Goal: Book appointment/travel/reservation

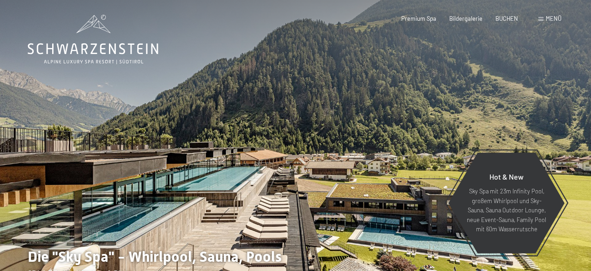
click at [542, 19] on span at bounding box center [540, 19] width 5 height 4
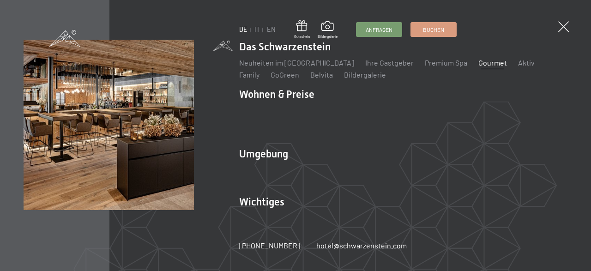
click at [478, 67] on link "Gourmet" at bounding box center [492, 62] width 29 height 9
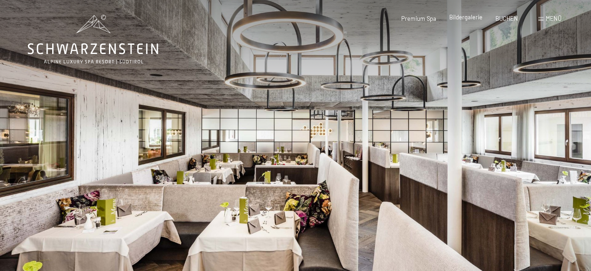
click at [468, 16] on span "Bildergalerie" at bounding box center [465, 16] width 33 height 7
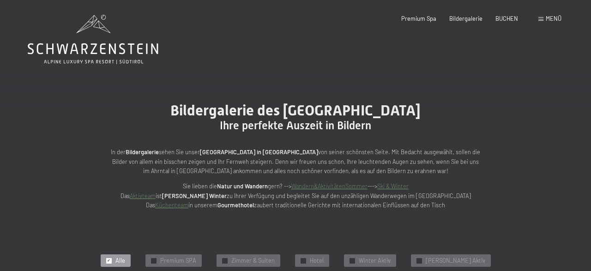
click at [550, 17] on span "Menü" at bounding box center [554, 18] width 16 height 7
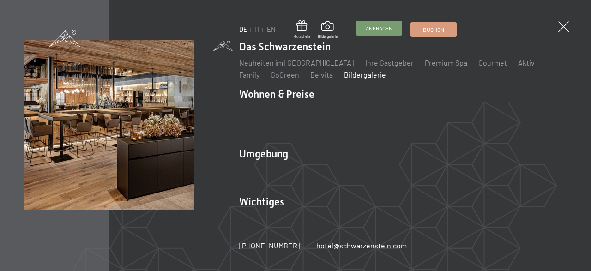
click at [385, 28] on span "Anfragen" at bounding box center [379, 28] width 27 height 8
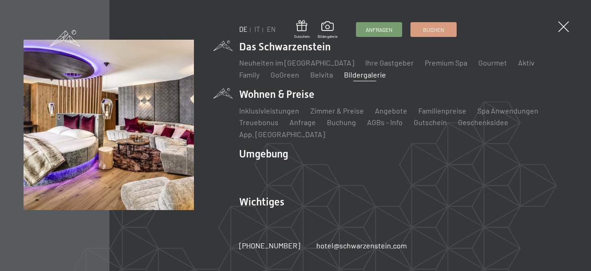
click at [255, 105] on li "Wohnen & Preise Inklusivleistungen Zimmer & Preise Liste Angebote Liste Familie…" at bounding box center [403, 113] width 328 height 52
click at [342, 115] on link "Zimmer & Preise" at bounding box center [337, 110] width 54 height 9
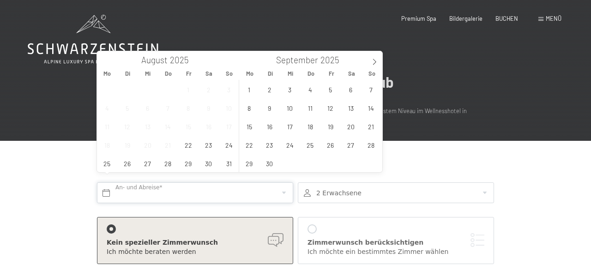
click at [109, 182] on input "text" at bounding box center [195, 192] width 196 height 21
click at [372, 62] on icon at bounding box center [374, 62] width 6 height 6
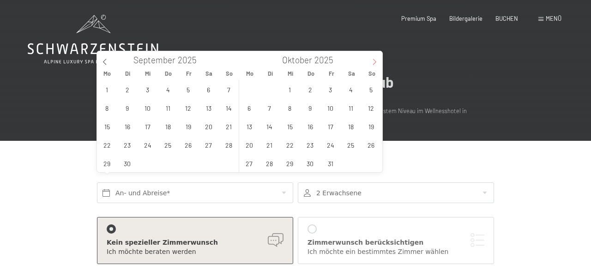
click at [372, 62] on icon at bounding box center [374, 62] width 6 height 6
type input "2026"
click at [375, 60] on icon at bounding box center [374, 62] width 6 height 6
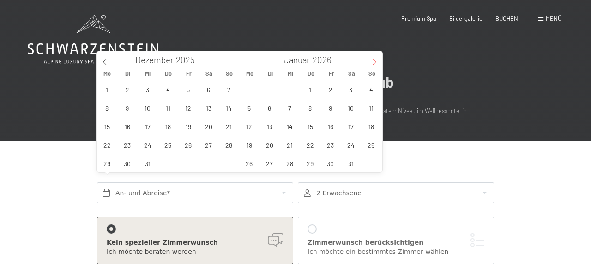
type input "2026"
click at [375, 60] on icon at bounding box center [374, 62] width 6 height 6
click at [331, 129] on span "15" at bounding box center [330, 126] width 18 height 18
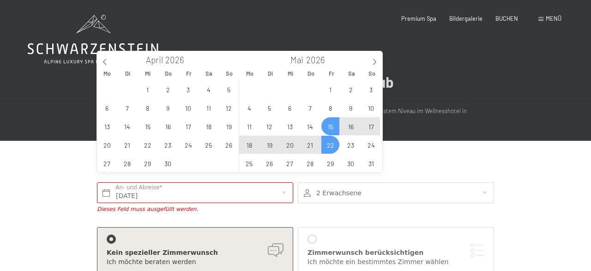
click at [329, 144] on span "22" at bounding box center [330, 145] width 18 height 18
type input "Fr. 15.05.2026 - Fr. 22.05.2026"
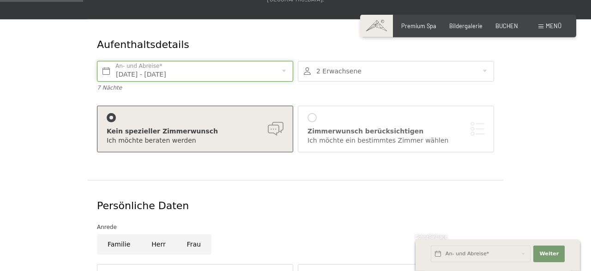
scroll to position [112, 0]
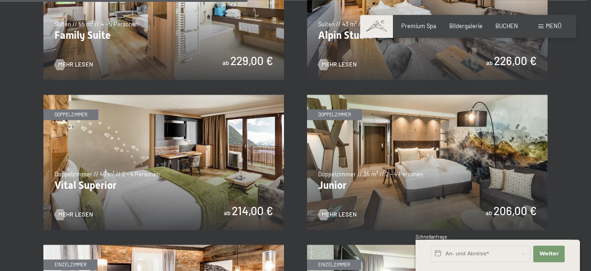
scroll to position [1008, 0]
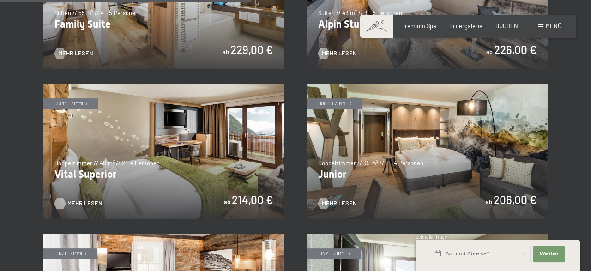
click at [82, 202] on span "Mehr Lesen" at bounding box center [84, 203] width 35 height 8
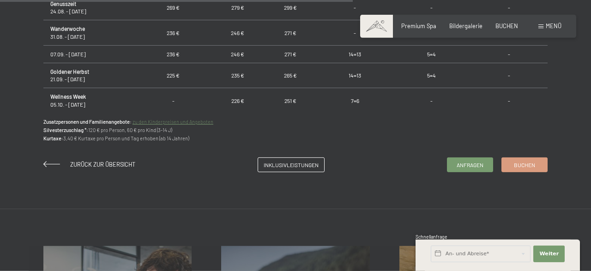
scroll to position [655, 0]
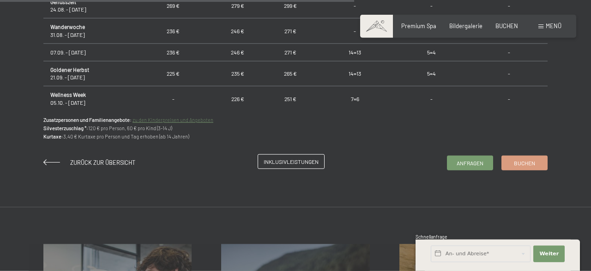
click at [290, 162] on span "Inklusivleistungen" at bounding box center [291, 162] width 55 height 8
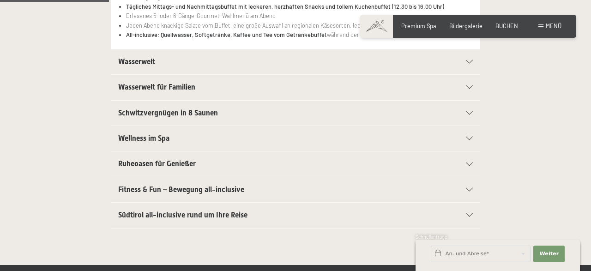
scroll to position [288, 0]
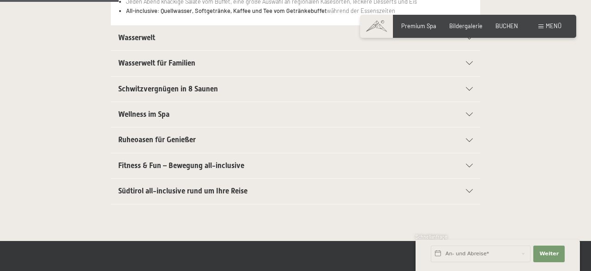
click at [468, 90] on icon at bounding box center [469, 89] width 7 height 4
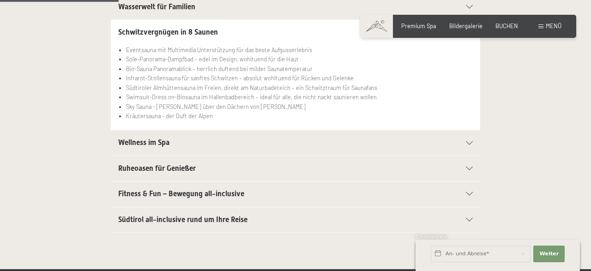
scroll to position [258, 0]
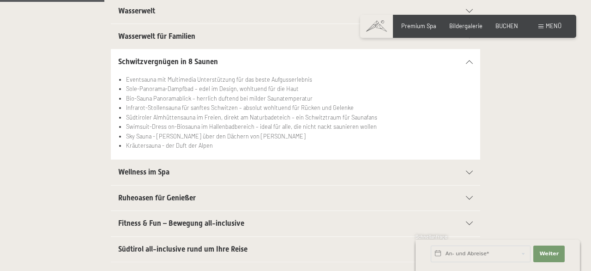
click at [470, 220] on div "Fitness & Fun – Bewegung all-inclusive" at bounding box center [295, 223] width 354 height 25
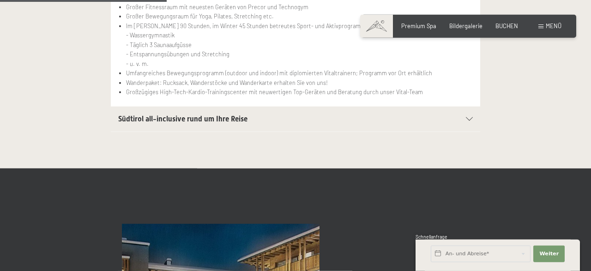
scroll to position [432, 0]
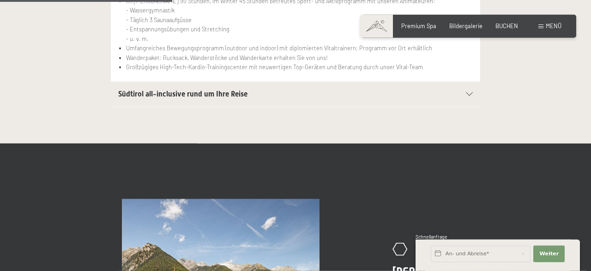
click at [229, 92] on span "Südtirol all-inclusive rund um Ihre Reise" at bounding box center [182, 94] width 129 height 9
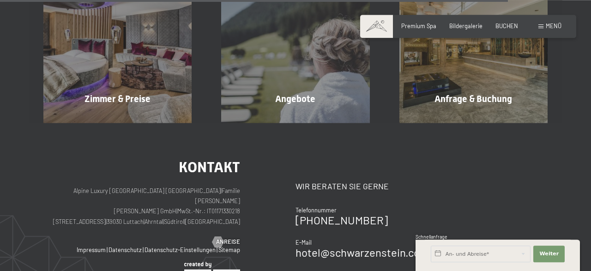
scroll to position [1264, 0]
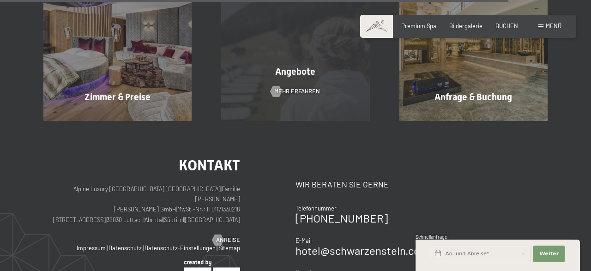
click at [315, 80] on div "Angebote Mehr erfahren" at bounding box center [295, 46] width 178 height 148
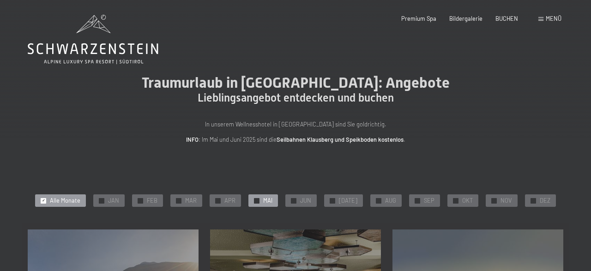
click at [270, 197] on span "MAI" at bounding box center [267, 201] width 9 height 8
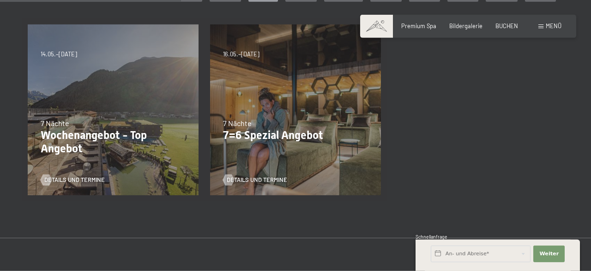
scroll to position [206, 0]
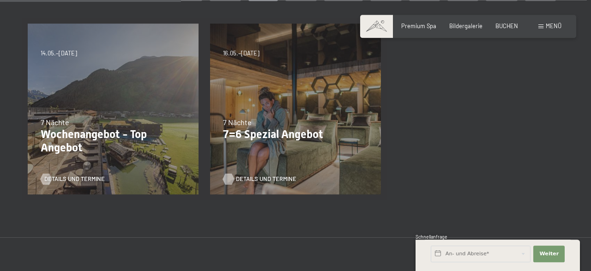
click at [276, 177] on span "Details und Termine" at bounding box center [266, 179] width 60 height 8
